Goal: Task Accomplishment & Management: Use online tool/utility

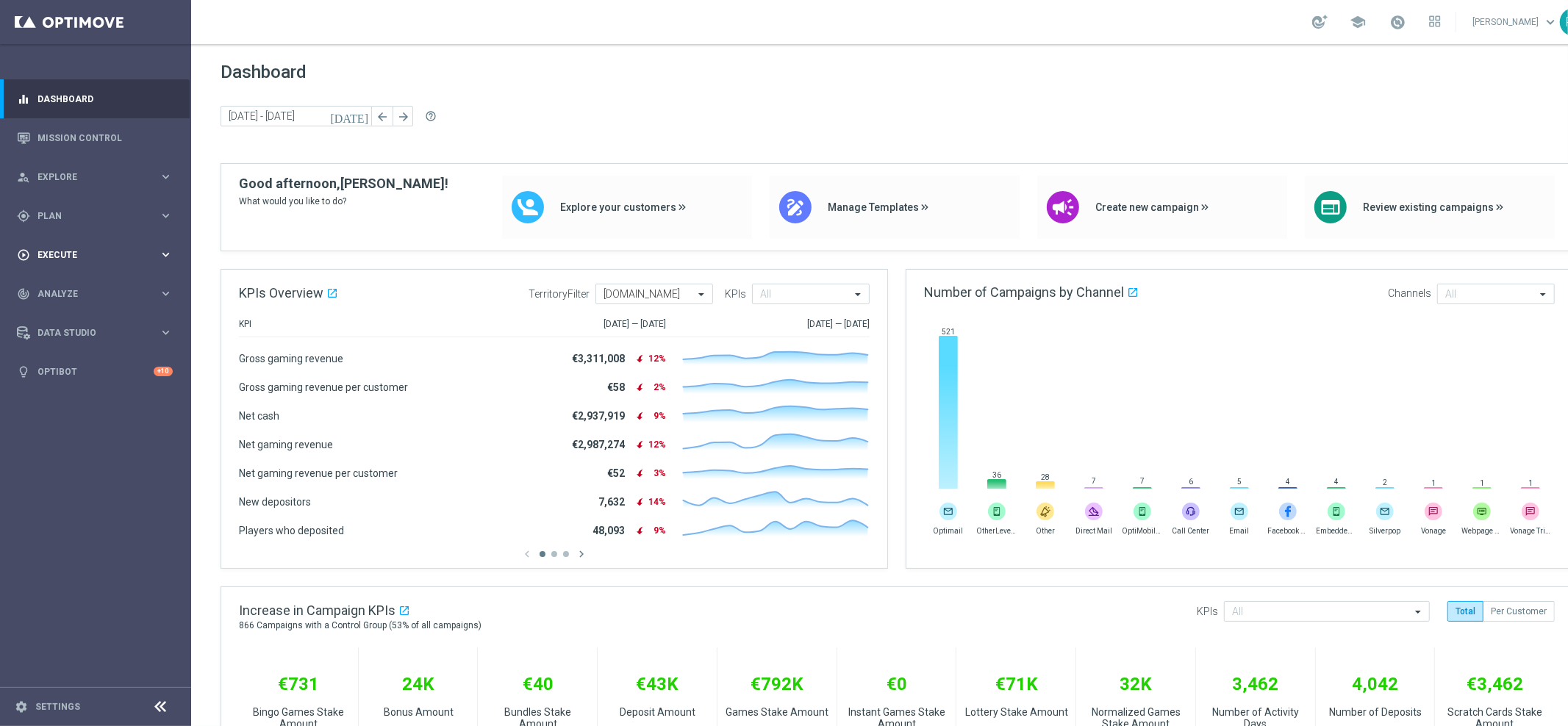
click at [135, 244] on div "play_circle_outline Execute keyboard_arrow_right" at bounding box center [94, 254] width 190 height 39
click at [119, 228] on div "gps_fixed Plan keyboard_arrow_right" at bounding box center [94, 215] width 190 height 39
click at [94, 297] on accordion "Templates keyboard_arrow_right Optimail OptiMobile In-App OptiMobile Push Embed…" at bounding box center [113, 290] width 151 height 22
click at [94, 293] on span "Templates" at bounding box center [91, 291] width 105 height 9
click at [91, 373] on link "Embedded Messaging" at bounding box center [99, 378] width 107 height 11
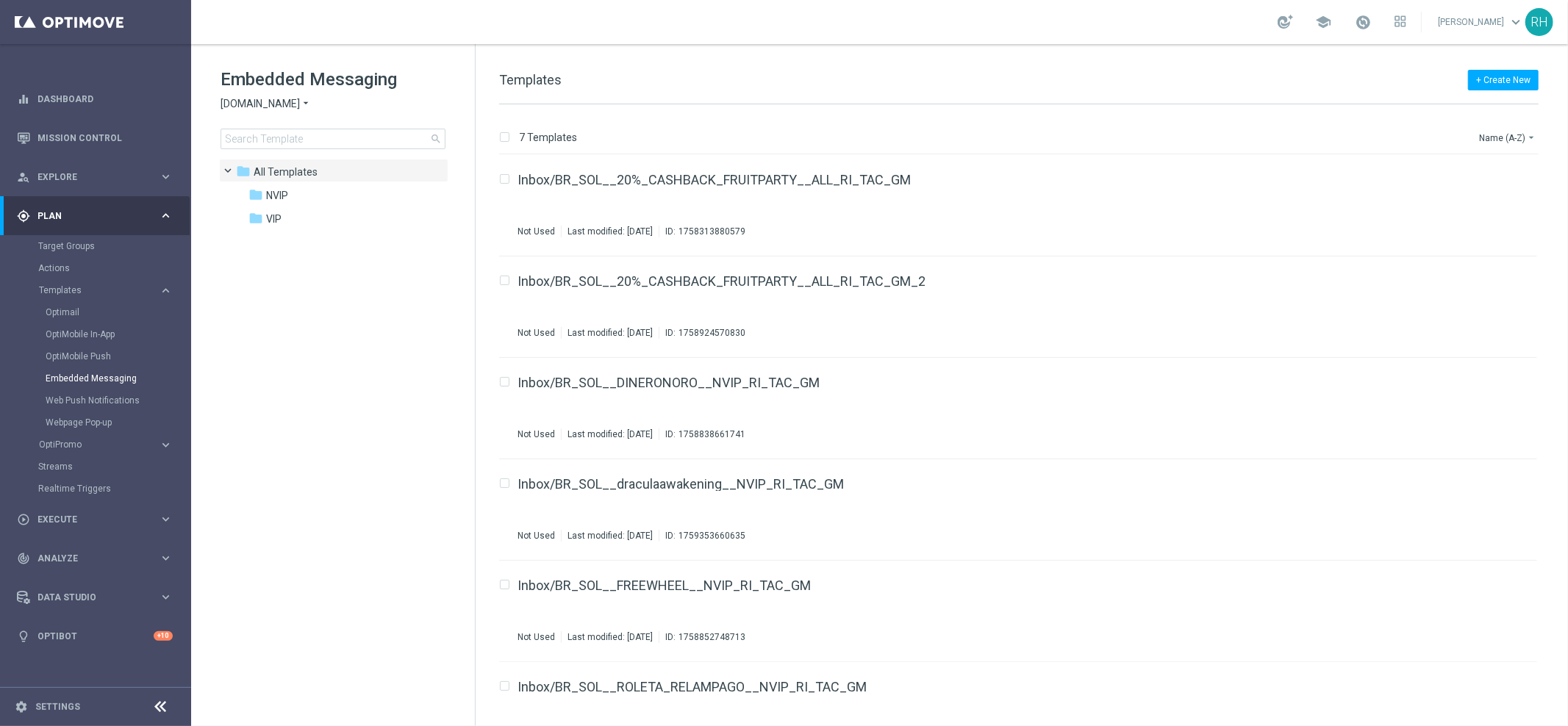
click at [278, 103] on span "[DOMAIN_NAME]" at bounding box center [260, 103] width 79 height 14
click at [279, 148] on div "Lottoland" at bounding box center [276, 155] width 110 height 18
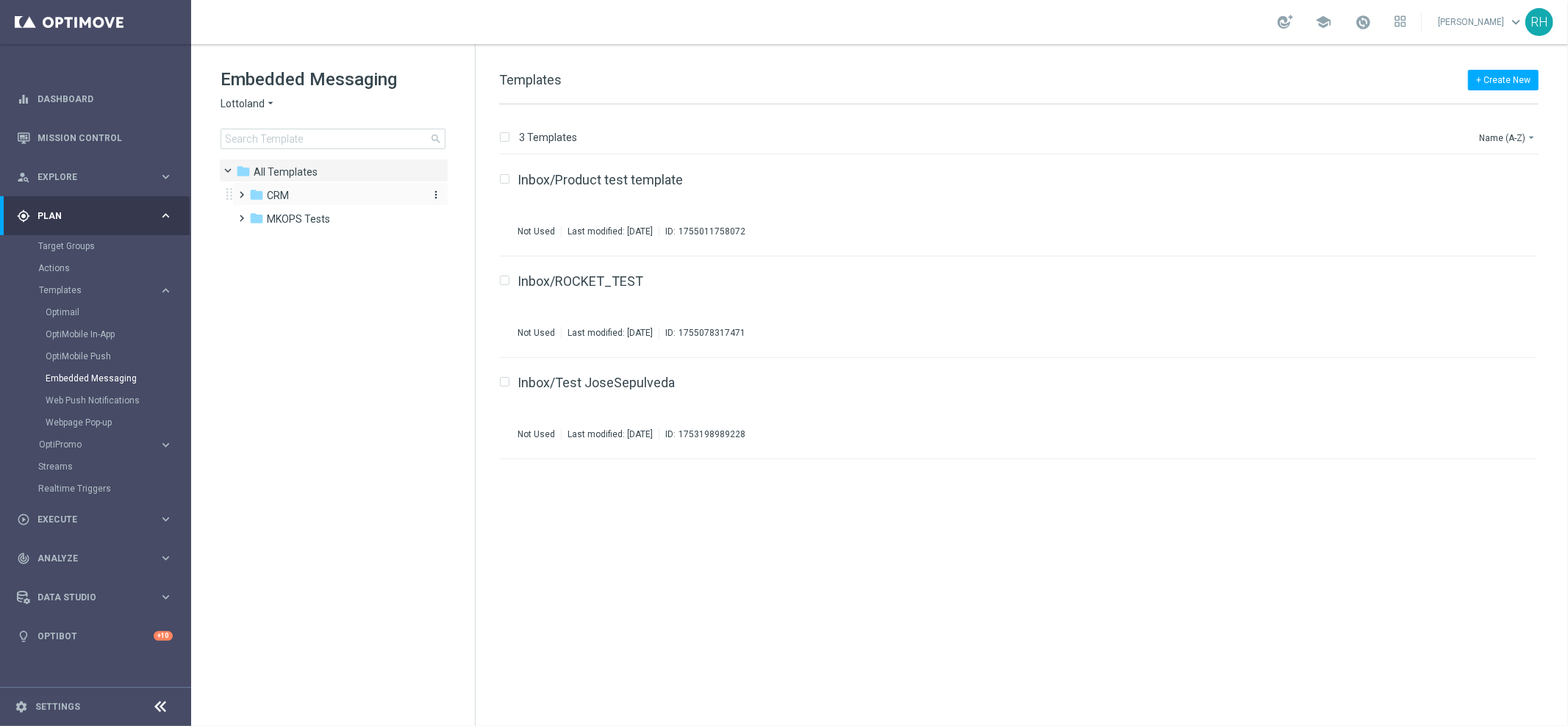
click at [254, 197] on icon "folder" at bounding box center [256, 194] width 14 height 14
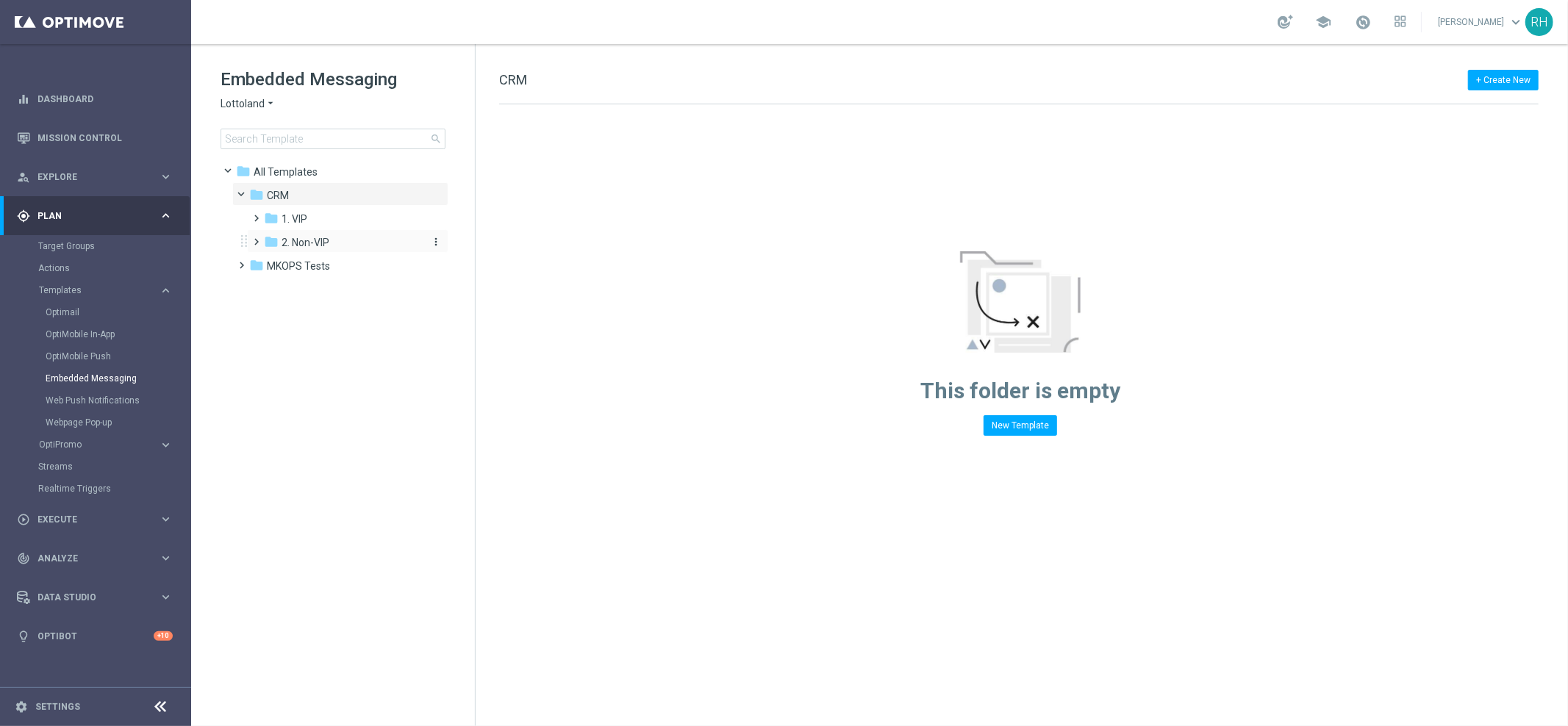
click at [264, 244] on icon "folder" at bounding box center [271, 241] width 14 height 14
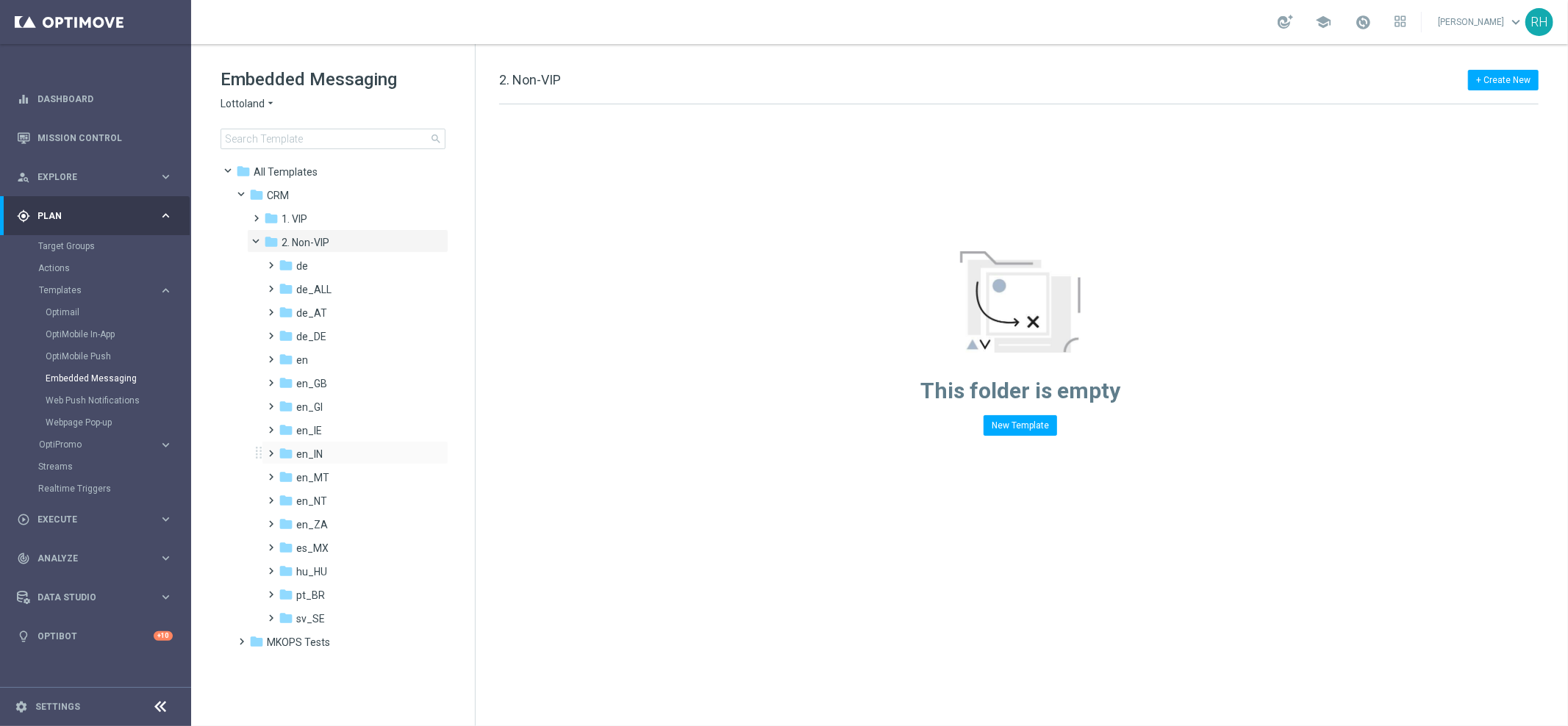
click at [272, 450] on span at bounding box center [269, 447] width 7 height 6
click at [352, 501] on span "TAC en_IN" at bounding box center [334, 501] width 49 height 13
click at [275, 447] on span at bounding box center [278, 450] width 6 height 7
click at [307, 395] on div "folder en_GI more_vert" at bounding box center [355, 406] width 186 height 24
click at [309, 383] on span "en_GB" at bounding box center [311, 383] width 31 height 13
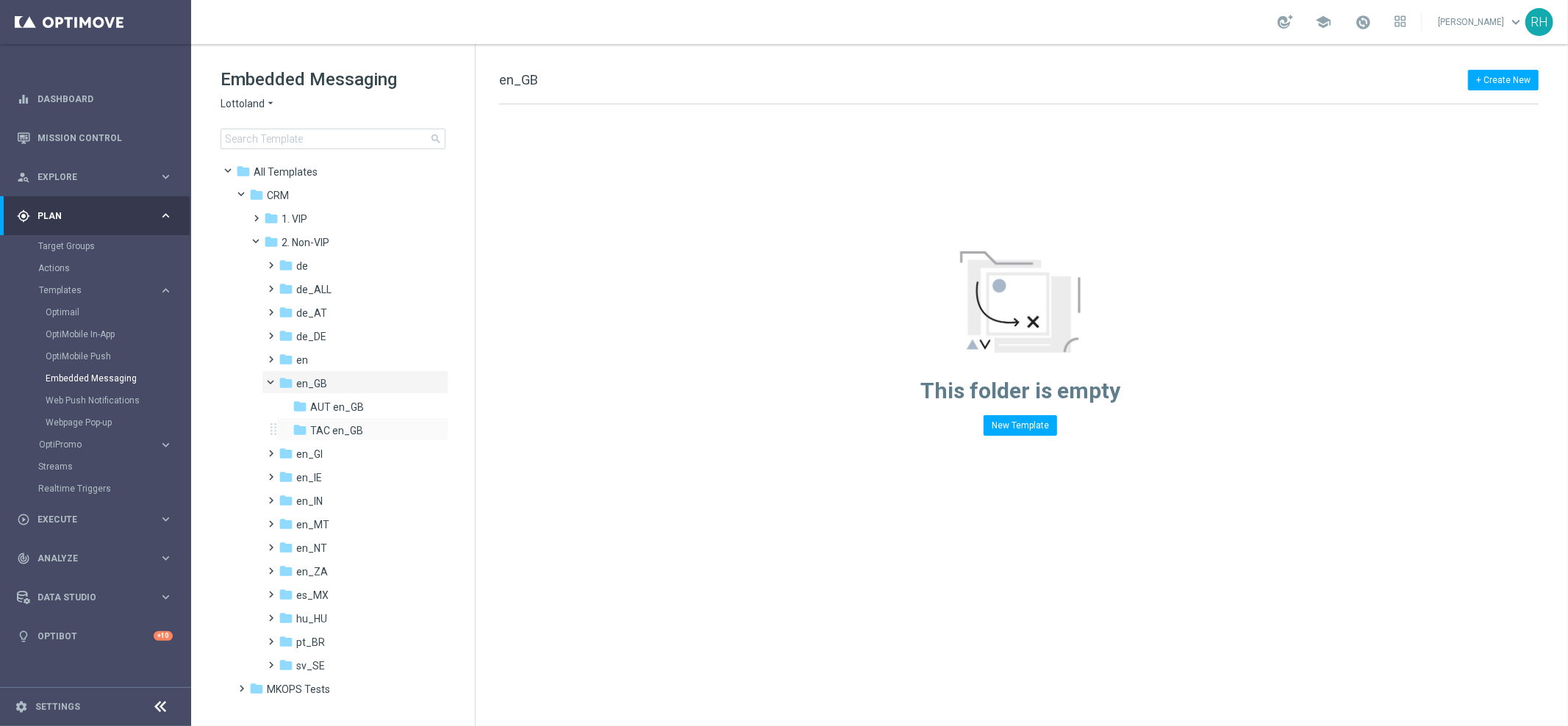
click at [320, 420] on div "folder TAC en_GB more_vert" at bounding box center [362, 428] width 172 height 24
click at [350, 431] on span "TAC en_GB" at bounding box center [336, 430] width 53 height 13
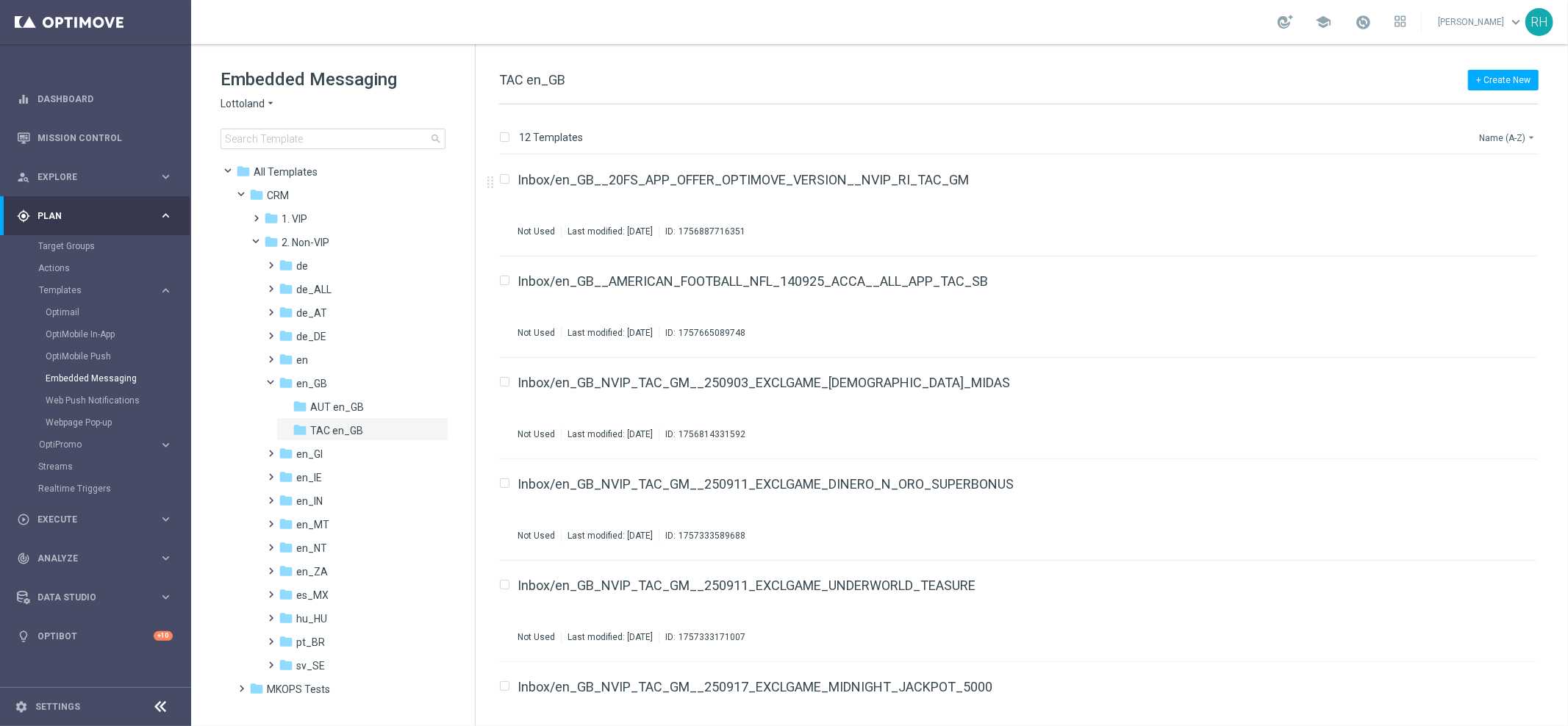
click at [1499, 145] on button "Name (A-Z) arrow_drop_down" at bounding box center [1508, 137] width 61 height 18
click at [1494, 210] on div "Date Modified (Newest)" at bounding box center [1479, 203] width 117 height 21
click at [1248, 75] on div "+ Create New TAC en_GB" at bounding box center [1018, 88] width 1039 height 33
click at [1123, 117] on div "12 Templates Date Modified (Newest) arrow_drop_down Drag here to set row groups…" at bounding box center [1021, 415] width 1092 height 622
click at [1133, 576] on div "Inbox/en_GB_W39_2025_RELAX_SOCIAL_COMPETITION__NVIP_RI_TAC_GM In use Last modif…" at bounding box center [1018, 611] width 1037 height 101
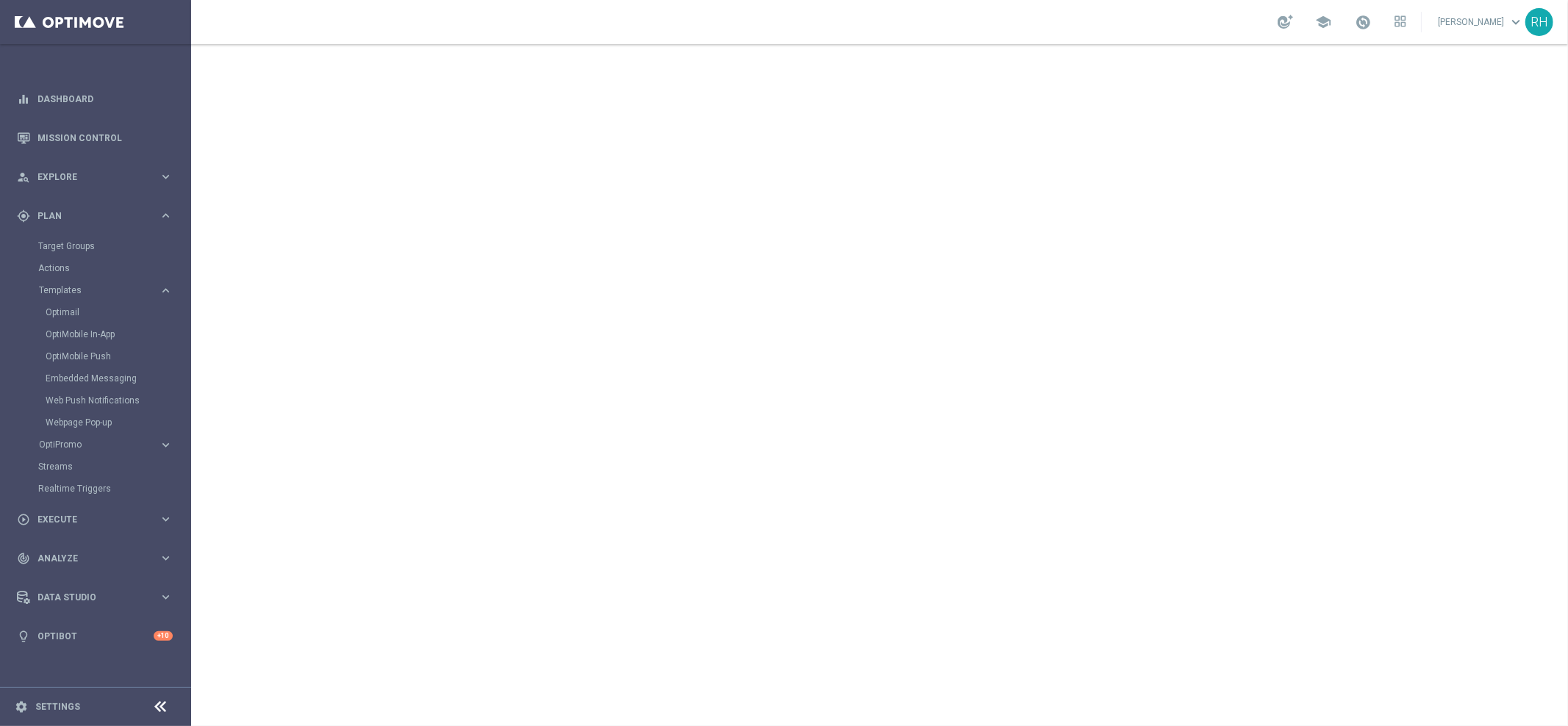
click at [1477, 21] on link "[PERSON_NAME] keyboard_arrow_down" at bounding box center [1480, 21] width 89 height 22
click at [1453, 169] on div "list_alt Customer Attributes" at bounding box center [1457, 166] width 146 height 27
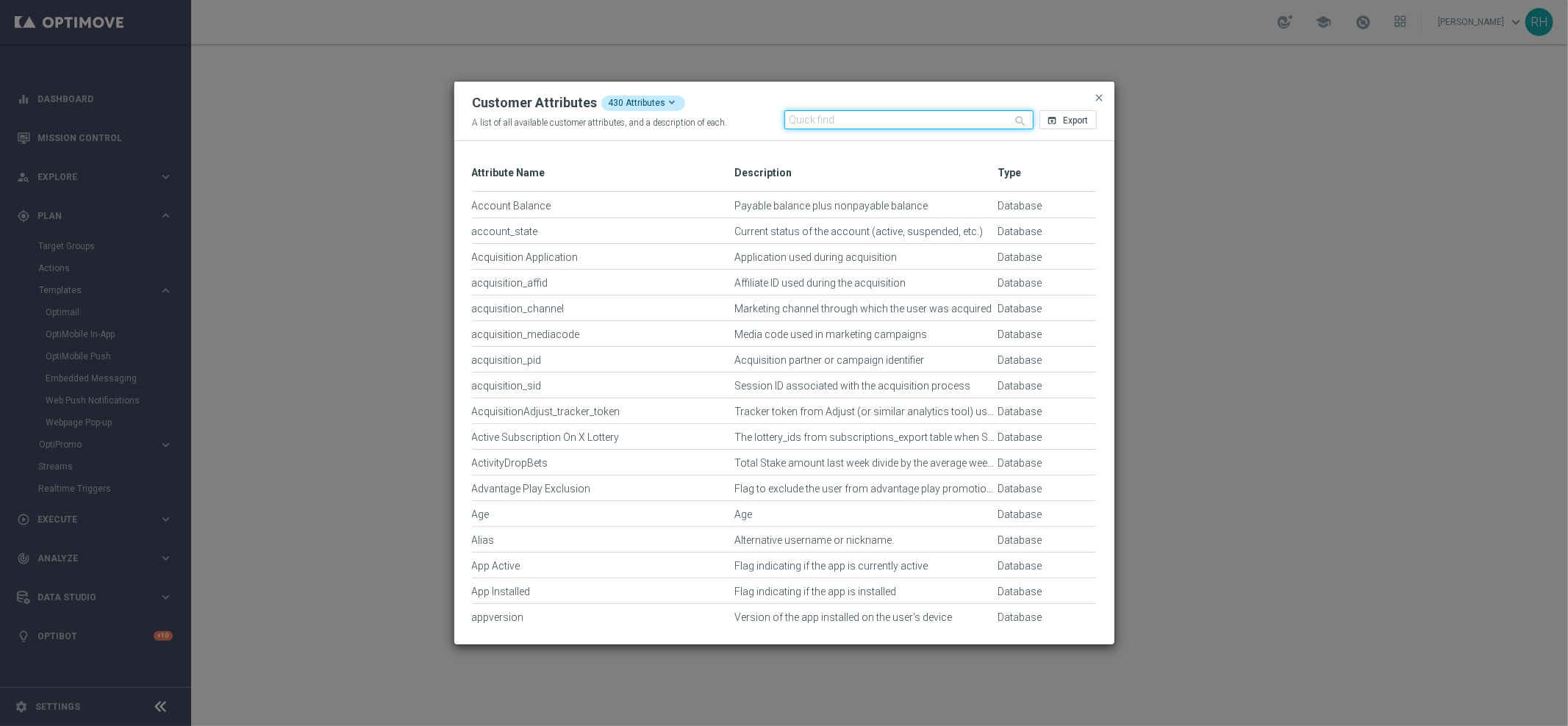
click at [916, 117] on input "text" at bounding box center [908, 119] width 249 height 19
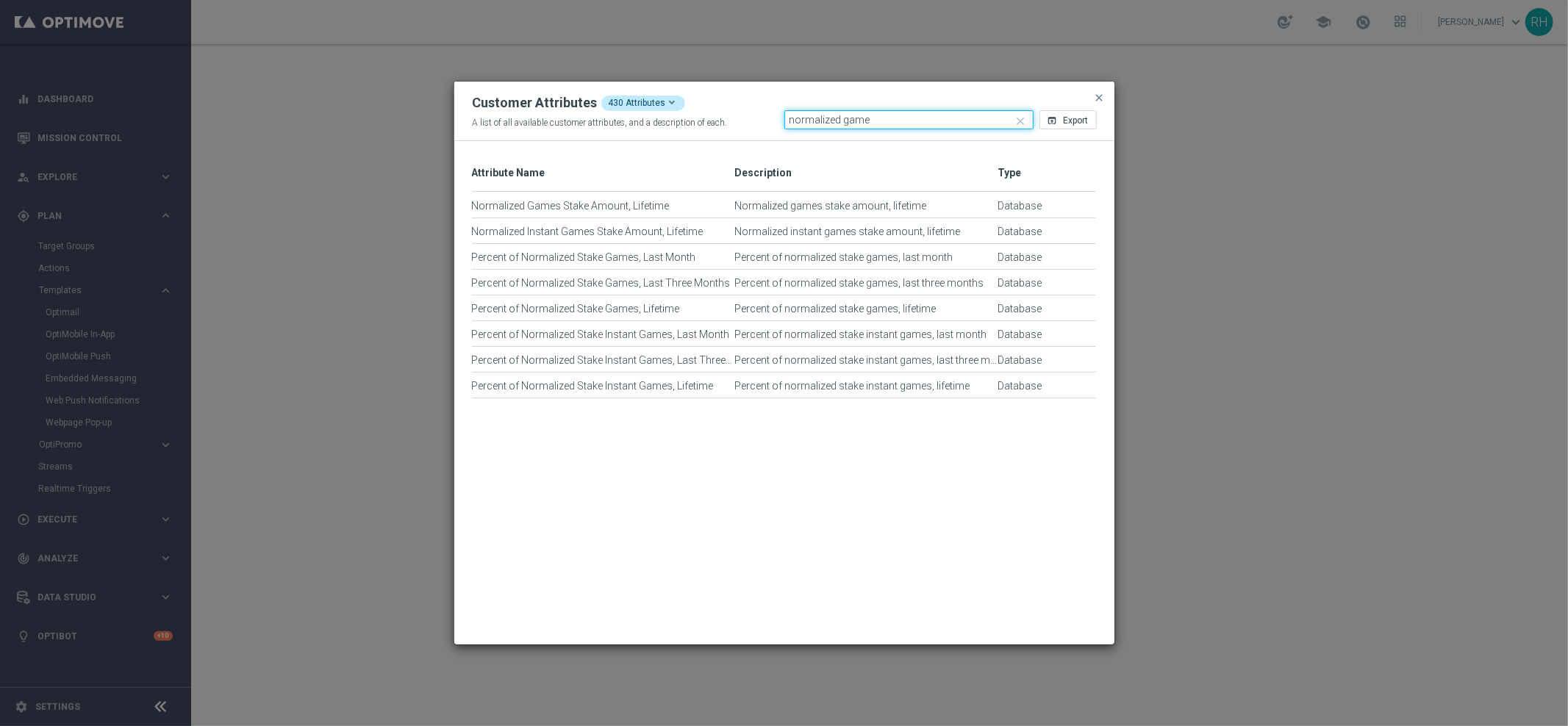
type input "normalized game"
click at [1101, 93] on span "close" at bounding box center [1099, 97] width 11 height 11
